Goal: Information Seeking & Learning: Learn about a topic

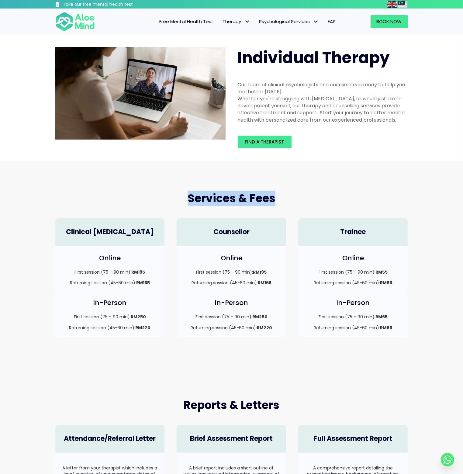
drag, startPoint x: 183, startPoint y: 192, endPoint x: 291, endPoint y: 197, distance: 108.7
click at [291, 197] on h2 "Services & Fees" at bounding box center [231, 198] width 353 height 15
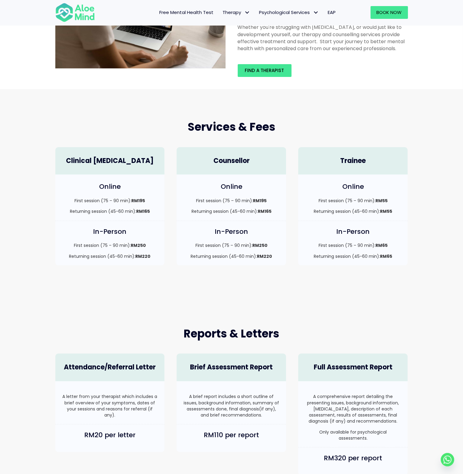
scroll to position [61, 0]
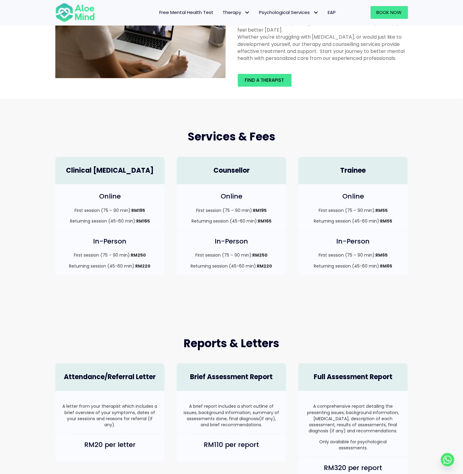
click at [208, 290] on div "Services & Fees Clinical [MEDICAL_DATA] Online First session (75 – 90 min): RM1…" at bounding box center [231, 202] width 463 height 207
click at [219, 278] on div "In-Person First session (75 – 90 min): RM250 Returning session (45-60 min): RM2…" at bounding box center [232, 256] width 122 height 50
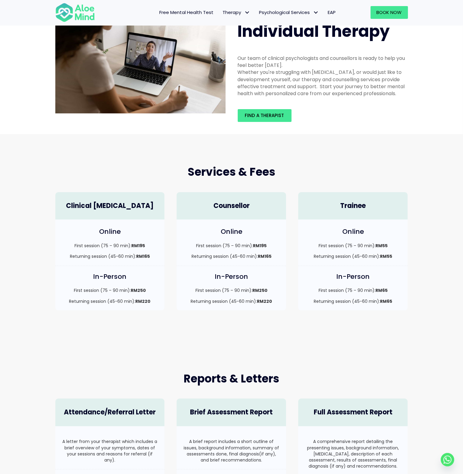
scroll to position [0, 0]
